Goal: Task Accomplishment & Management: Complete application form

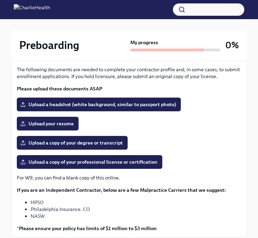
scroll to position [77, 0]
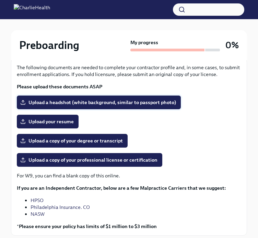
click at [71, 101] on span "Upload a headshot (white background, similar to passport photo)" at bounding box center [99, 102] width 154 height 7
click at [0, 0] on input "Upload a headshot (white background, similar to passport photo)" at bounding box center [0, 0] width 0 height 0
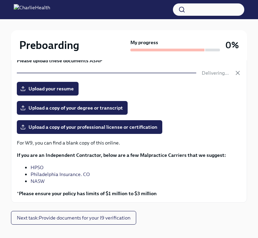
scroll to position [100, 0]
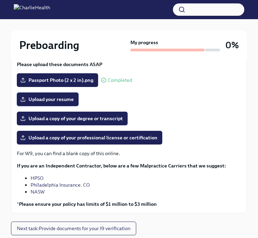
click at [44, 104] on label "Upload your resume" at bounding box center [48, 100] width 62 height 14
click at [0, 0] on input "Upload your resume" at bounding box center [0, 0] width 0 height 0
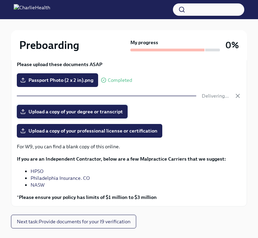
click at [81, 113] on span "Upload a copy of your degree or transcript" at bounding box center [72, 111] width 101 height 7
click at [0, 0] on input "Upload a copy of your degree or transcript" at bounding box center [0, 0] width 0 height 0
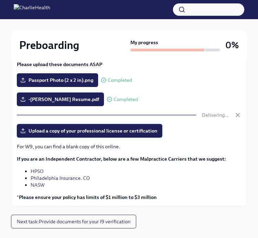
click at [95, 128] on div "The following documents are needed to complete your contractor profile and, in …" at bounding box center [129, 121] width 224 height 159
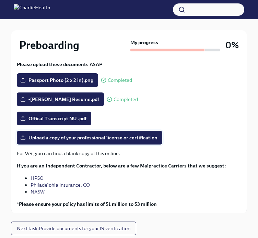
click at [95, 132] on label "Upload a copy of your professional license or certification" at bounding box center [89, 138] width 145 height 14
click at [0, 0] on input "Upload a copy of your professional license or certification" at bounding box center [0, 0] width 0 height 0
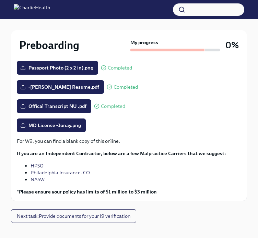
scroll to position [121, 0]
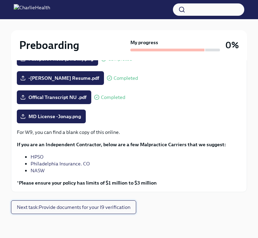
click at [127, 209] on span "Next task : Provide documents for your I9 verification" at bounding box center [73, 207] width 113 height 7
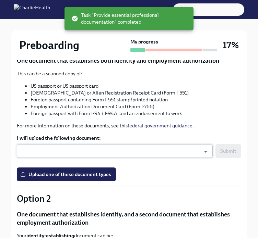
click at [199, 150] on body "Preboarding My progress 17% 4 Overdue tasks Provide documents for your I9 verif…" at bounding box center [129, 187] width 258 height 616
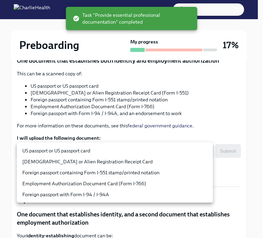
click at [154, 153] on li "US passport or US passport card" at bounding box center [115, 150] width 196 height 11
type input "KnYOjnC8x"
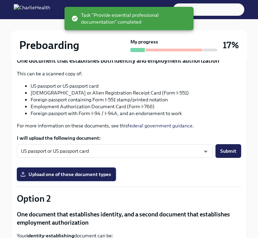
click at [92, 175] on span "Upload one of these document types" at bounding box center [66, 174] width 89 height 7
click at [0, 0] on input "Upload one of these document types" at bounding box center [0, 0] width 0 height 0
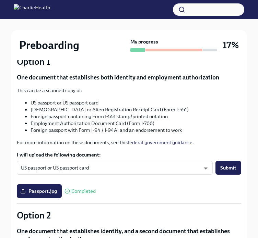
scroll to position [105, 0]
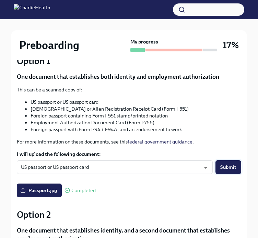
click at [233, 164] on span "Submit" at bounding box center [228, 167] width 16 height 7
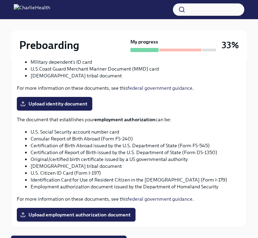
scroll to position [377, 0]
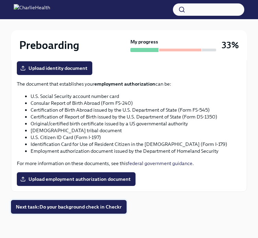
click at [99, 208] on span "Next task : Do your background check in Checkr" at bounding box center [69, 207] width 106 height 7
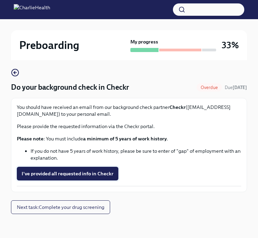
click at [99, 171] on span "I've provided all requested info in Checkr" at bounding box center [68, 173] width 92 height 7
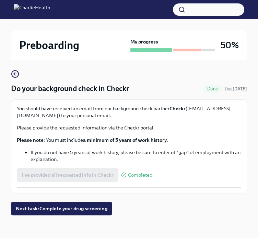
scroll to position [38, 0]
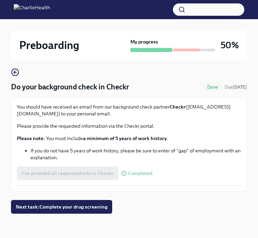
click at [74, 214] on div "3 Completed tasks Do your background check in Checkr Done Due [DATE] You should…" at bounding box center [129, 130] width 236 height 216
click at [74, 209] on span "Next task : Complete your drug screening" at bounding box center [62, 207] width 92 height 7
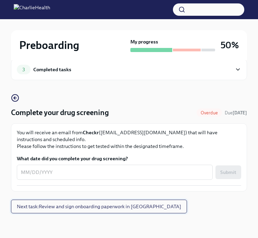
scroll to position [12, 0]
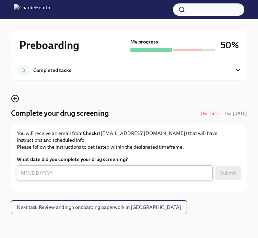
click at [91, 173] on textarea "What date did you complete your drug screening?" at bounding box center [115, 173] width 188 height 8
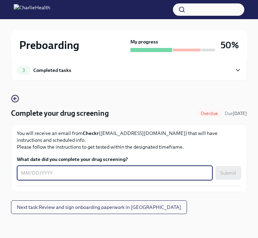
type textarea "9"
type textarea "0"
type textarea "[DATE]"
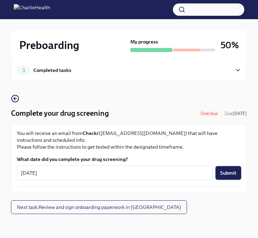
click at [236, 172] on span "Submit" at bounding box center [228, 173] width 16 height 7
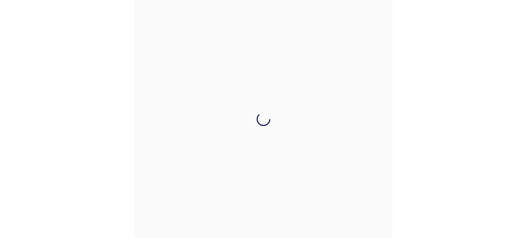
scroll to position [0, 0]
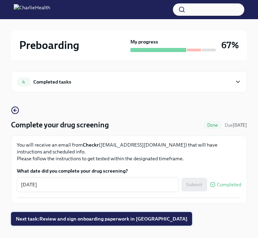
click at [129, 216] on span "Next task : Review and sign onboarding paperwork in [GEOGRAPHIC_DATA]" at bounding box center [101, 219] width 171 height 7
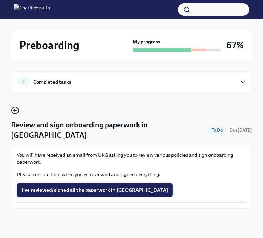
click at [110, 187] on span "I've reviewed/signed all the paperwork in [GEOGRAPHIC_DATA]" at bounding box center [95, 190] width 146 height 7
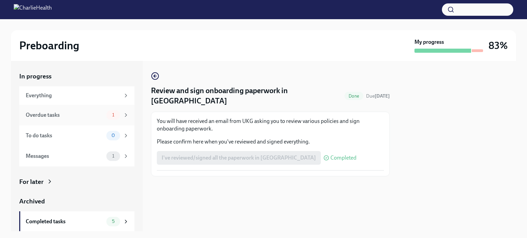
click at [96, 117] on div "Overdue tasks" at bounding box center [65, 115] width 78 height 8
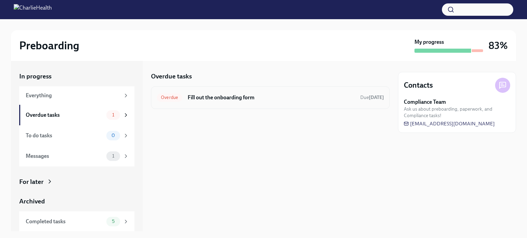
click at [217, 100] on h6 "Fill out the onboarding form" at bounding box center [271, 98] width 167 height 8
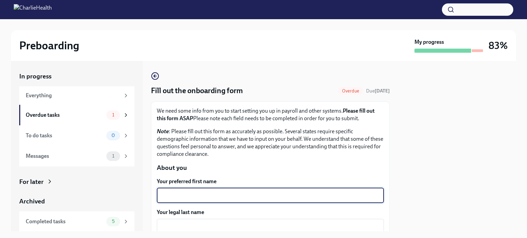
click at [241, 194] on textarea "Your preferred first name" at bounding box center [270, 196] width 219 height 8
type textarea "Jonay"
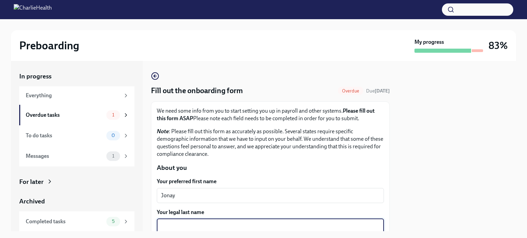
click at [217, 226] on textarea "Your legal last name" at bounding box center [270, 226] width 219 height 8
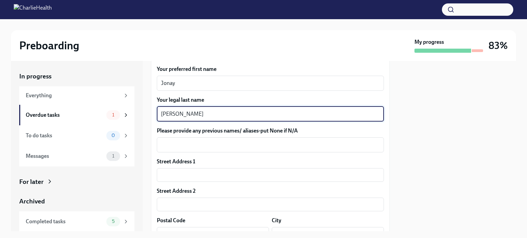
scroll to position [114, 0]
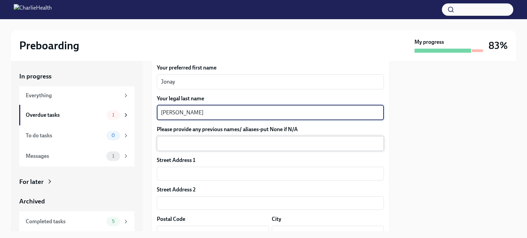
type textarea "[PERSON_NAME]"
click at [219, 143] on textarea "Please provide any previous names/ aliases-put None if N/A" at bounding box center [270, 144] width 219 height 8
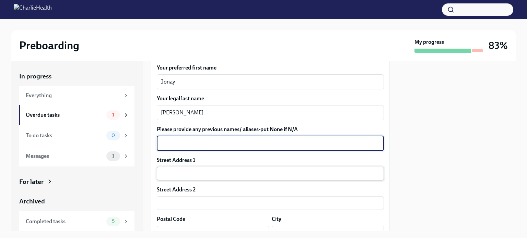
click at [256, 171] on input "text" at bounding box center [270, 174] width 227 height 14
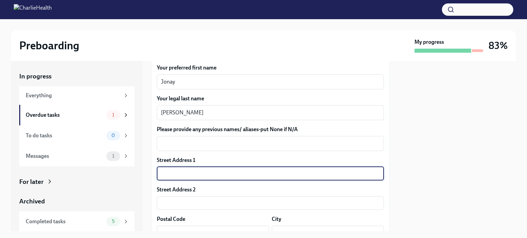
type input "[STREET_ADDRESS]"
type input "20615"
type input "[PERSON_NAME][GEOGRAPHIC_DATA]"
type input "MD"
type input "US"
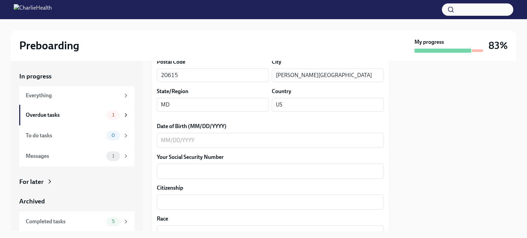
scroll to position [277, 0]
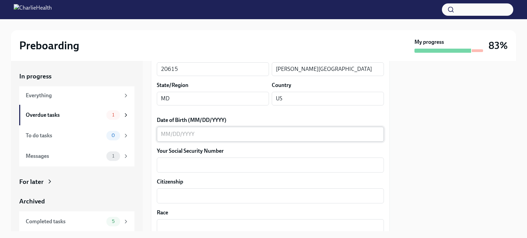
click at [263, 131] on textarea "Date of Birth (MM/DD/YYYY)" at bounding box center [270, 134] width 219 height 8
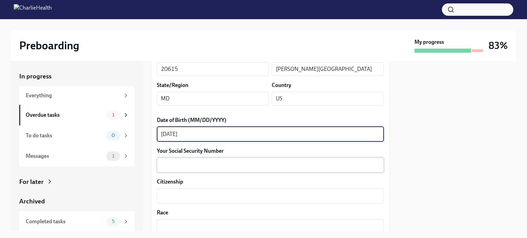
type textarea "[DATE]"
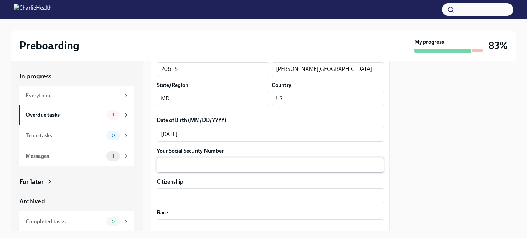
click at [215, 171] on div "x ​" at bounding box center [270, 165] width 227 height 15
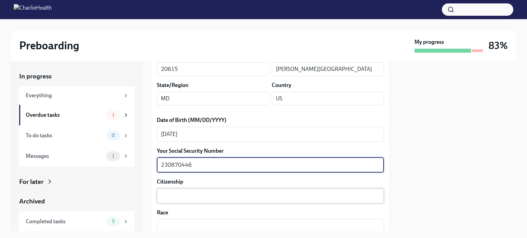
type textarea "230870446"
click at [195, 200] on div "x ​" at bounding box center [270, 196] width 227 height 15
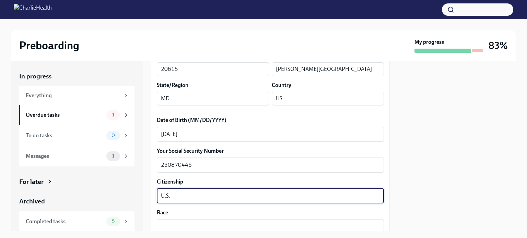
click at [263, 189] on div "U.S. x ​" at bounding box center [270, 196] width 227 height 15
click at [258, 196] on textarea "U.S" at bounding box center [270, 196] width 219 height 8
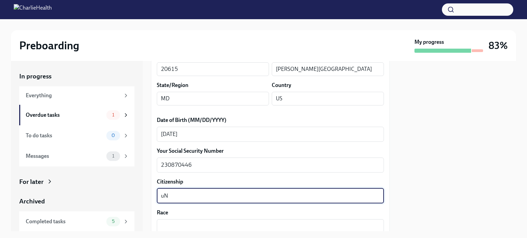
type textarea "u"
type textarea "[GEOGRAPHIC_DATA]"
click at [249, 223] on textarea "Race" at bounding box center [270, 227] width 219 height 8
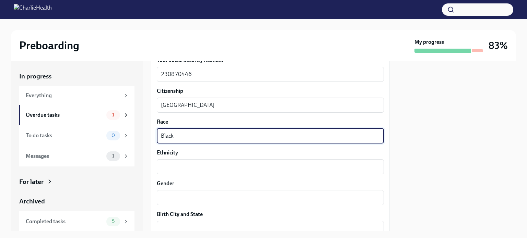
scroll to position [375, 0]
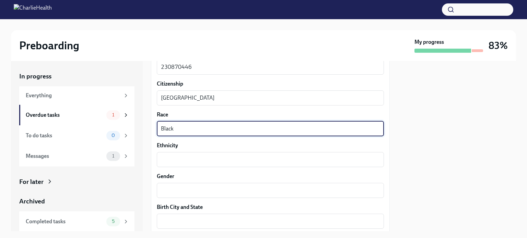
type textarea "Black"
click at [263, 151] on div "Ethnicity x ​" at bounding box center [270, 154] width 227 height 25
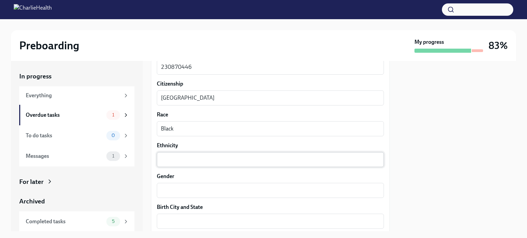
click at [263, 160] on textarea "Ethnicity" at bounding box center [270, 160] width 219 height 8
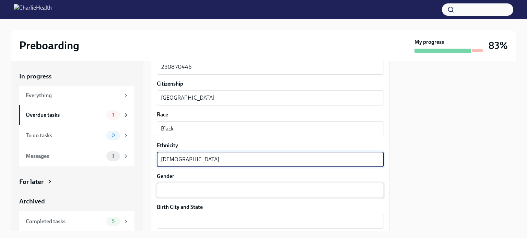
type textarea "[DEMOGRAPHIC_DATA]"
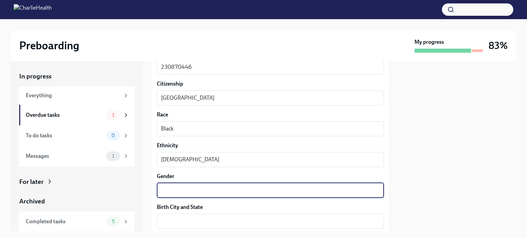
click at [263, 189] on textarea "Gender" at bounding box center [270, 191] width 219 height 8
type textarea "[DEMOGRAPHIC_DATA]"
click at [236, 227] on div "x ​" at bounding box center [270, 221] width 227 height 15
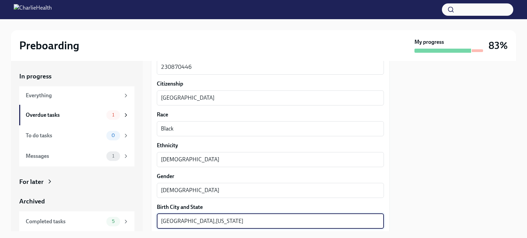
click at [263, 202] on div at bounding box center [457, 146] width 118 height 170
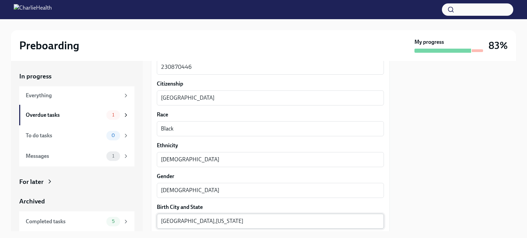
click at [176, 223] on textarea "[GEOGRAPHIC_DATA],[US_STATE]" at bounding box center [270, 221] width 219 height 8
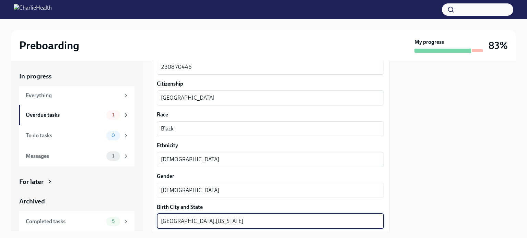
click at [178, 223] on textarea "[GEOGRAPHIC_DATA],[US_STATE]" at bounding box center [270, 221] width 219 height 8
type textarea "[GEOGRAPHIC_DATA], [US_STATE]"
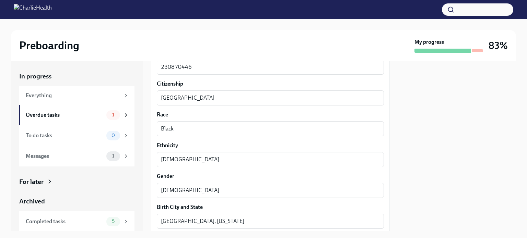
click at [263, 185] on div at bounding box center [457, 146] width 118 height 170
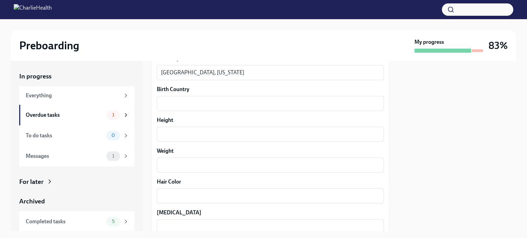
scroll to position [529, 0]
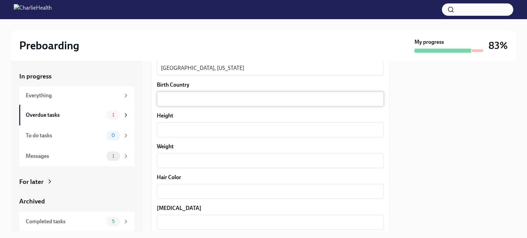
click at [263, 105] on div "x ​" at bounding box center [270, 99] width 227 height 15
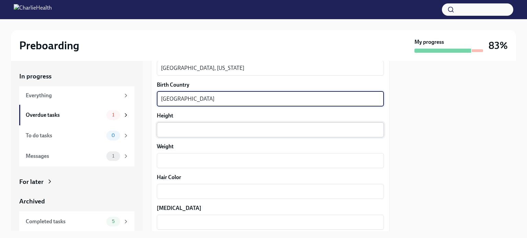
type textarea "[GEOGRAPHIC_DATA]"
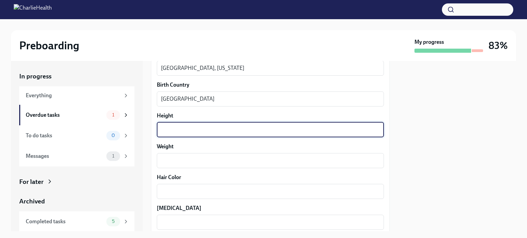
click at [252, 132] on textarea "Height" at bounding box center [270, 130] width 219 height 8
type textarea "6"
type textarea "5'7"
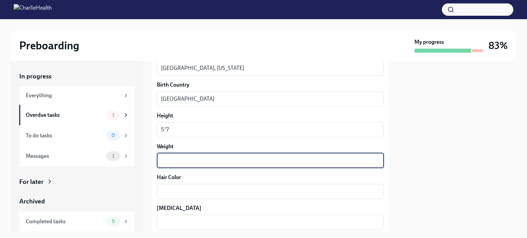
click at [229, 158] on textarea "Weight" at bounding box center [270, 161] width 219 height 8
type textarea "139"
click at [196, 194] on textarea "Hair Color" at bounding box center [270, 192] width 219 height 8
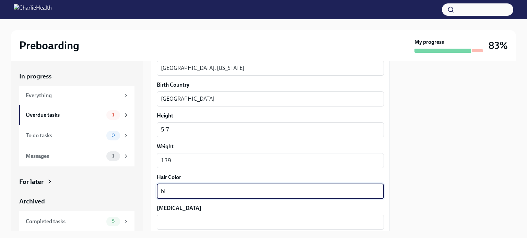
type textarea "b"
type textarea "Black"
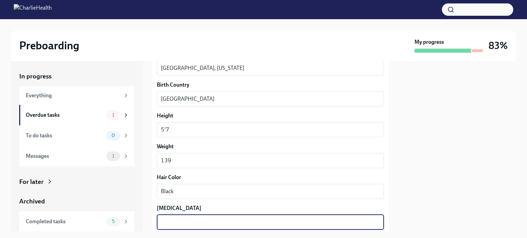
click at [199, 224] on textarea "[MEDICAL_DATA]" at bounding box center [270, 222] width 219 height 8
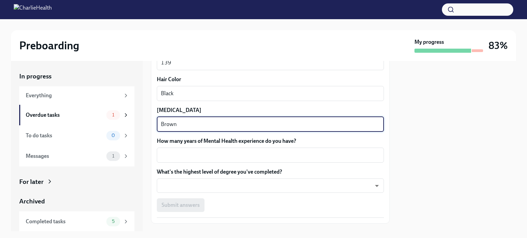
scroll to position [640, 0]
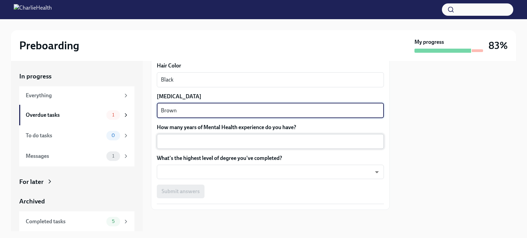
type textarea "Brown"
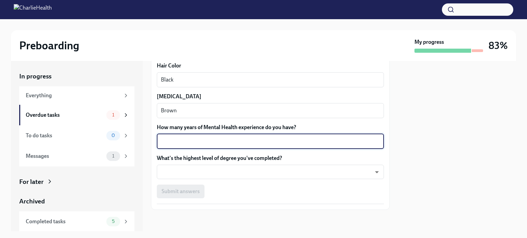
click at [263, 139] on textarea "How many years of Mental Health experience do you have?" at bounding box center [270, 141] width 219 height 8
type textarea "2"
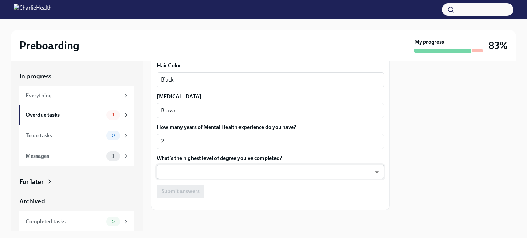
click at [243, 175] on body "Preboarding My progress 83% In progress Everything Overdue tasks 1 To do tasks …" at bounding box center [263, 119] width 527 height 238
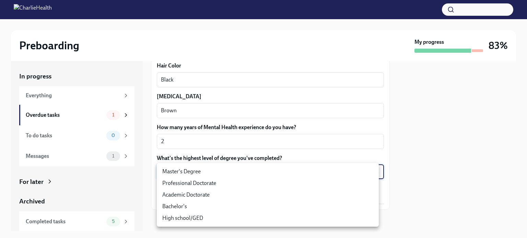
click at [211, 174] on li "Master's Degree" at bounding box center [268, 172] width 222 height 12
type input "2vBr-ghkD"
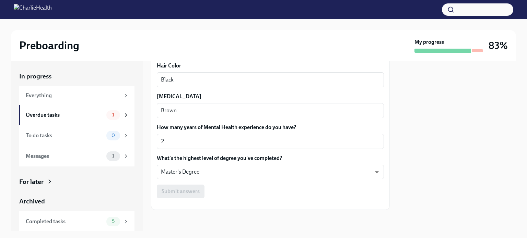
click at [181, 189] on div "Submit answers" at bounding box center [270, 192] width 227 height 14
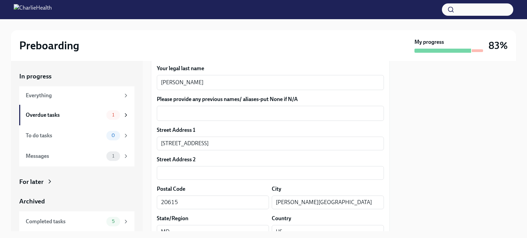
scroll to position [121, 0]
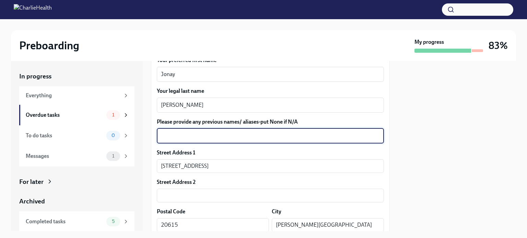
click at [263, 139] on textarea "Please provide any previous names/ aliases-put None if N/A" at bounding box center [270, 136] width 219 height 8
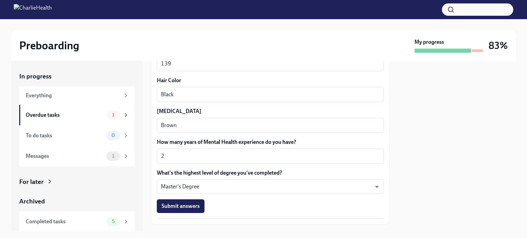
scroll to position [640, 0]
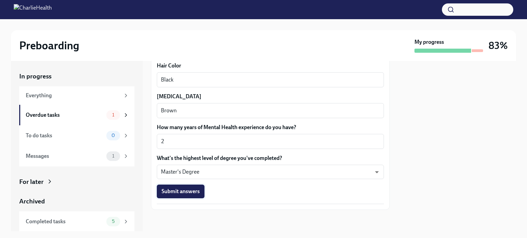
type textarea "n/a"
click at [204, 191] on button "Submit answers" at bounding box center [181, 192] width 48 height 14
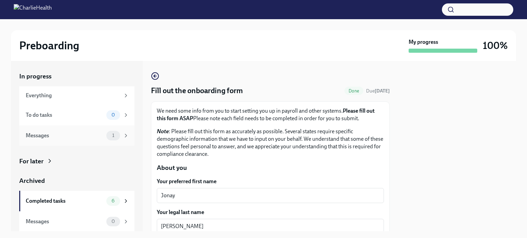
click at [125, 135] on icon at bounding box center [126, 135] width 2 height 3
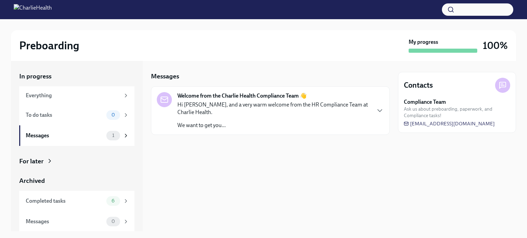
click at [242, 120] on div "Hi [PERSON_NAME], and a very warm welcome from the HR Compliance Team at Charli…" at bounding box center [273, 115] width 193 height 28
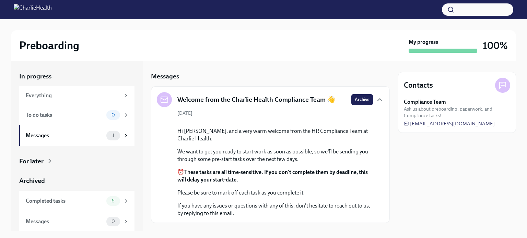
scroll to position [68, 0]
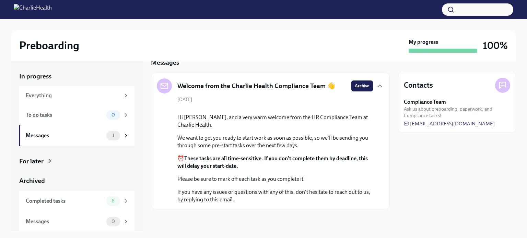
click at [263, 124] on div "Compliance Team Ask us about preboarding, paperwork, and Compliance tasks! [EMA…" at bounding box center [457, 112] width 106 height 29
click at [263, 107] on span "Ask us about preboarding, paperwork, and Compliance tasks!" at bounding box center [457, 112] width 106 height 13
click at [108, 136] on span "1" at bounding box center [113, 135] width 10 height 5
